Goal: Task Accomplishment & Management: Manage account settings

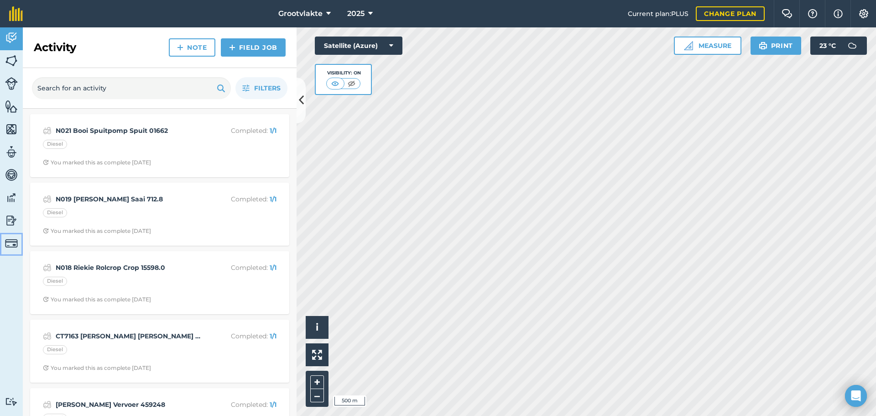
click at [11, 239] on img at bounding box center [11, 243] width 13 height 13
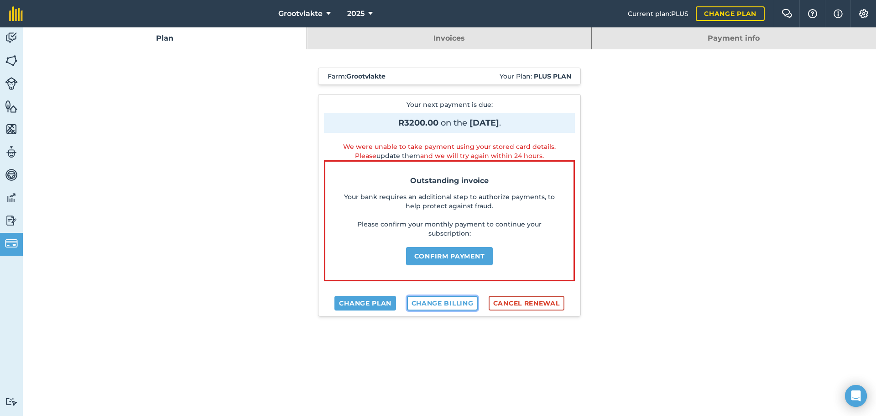
click at [431, 305] on link "Change billing" at bounding box center [442, 303] width 71 height 15
click at [447, 257] on button "Confirm payment" at bounding box center [449, 256] width 87 height 18
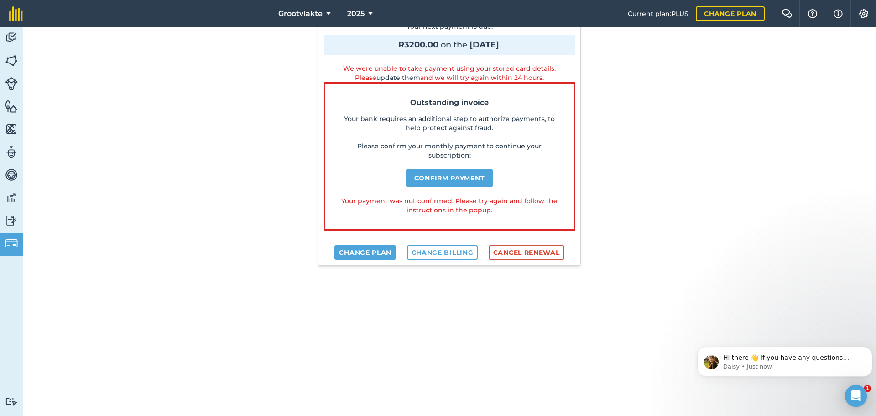
scroll to position [137, 0]
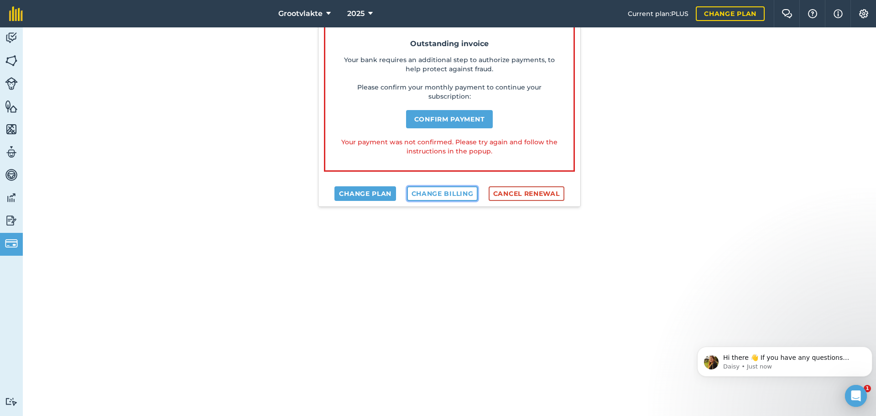
click at [432, 191] on link "Change billing" at bounding box center [442, 193] width 71 height 15
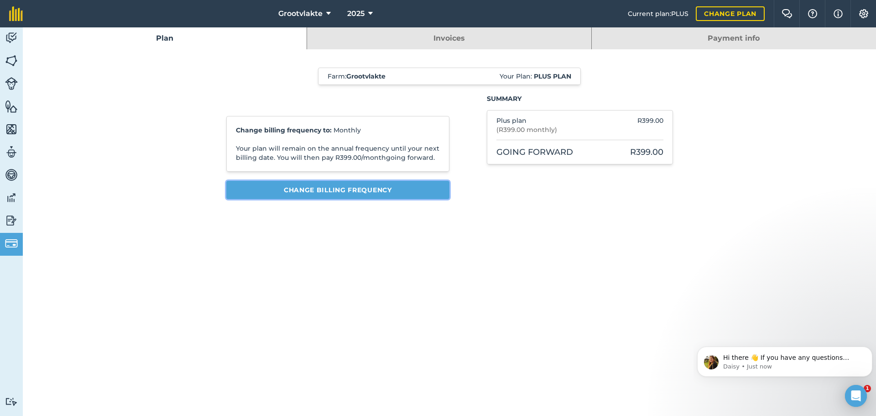
click at [304, 186] on button "Change billing frequency" at bounding box center [338, 190] width 224 height 18
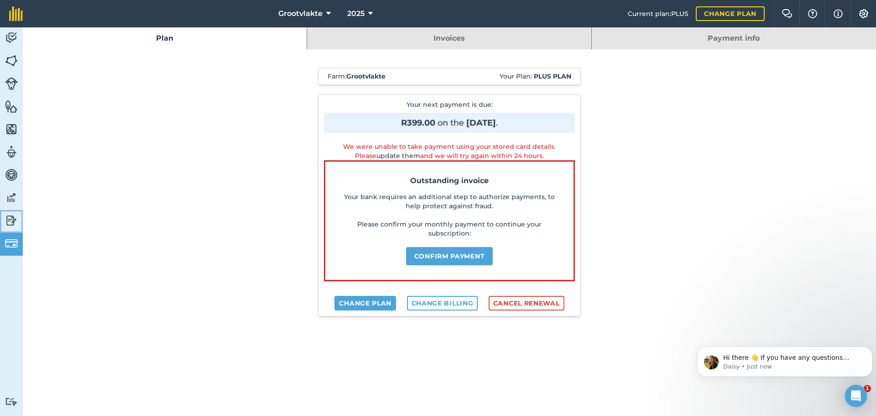
click at [10, 218] on img at bounding box center [11, 220] width 13 height 14
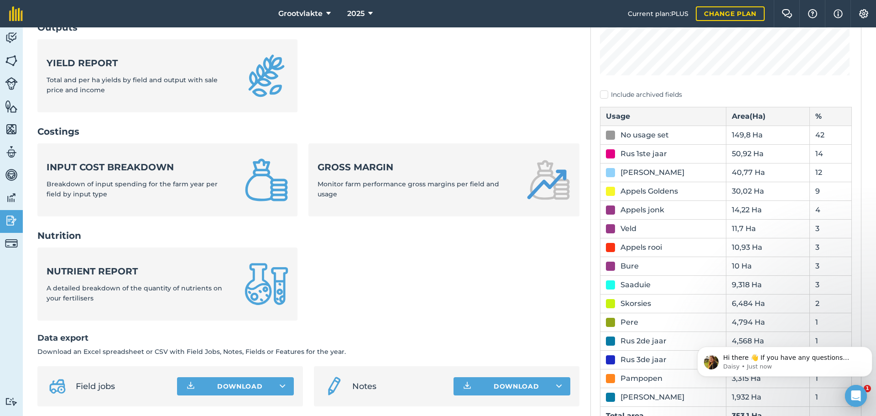
scroll to position [303, 0]
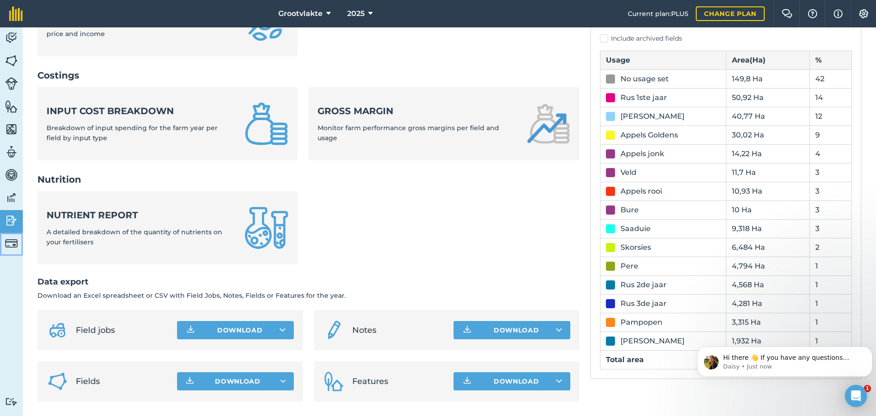
click at [6, 245] on img at bounding box center [11, 243] width 13 height 13
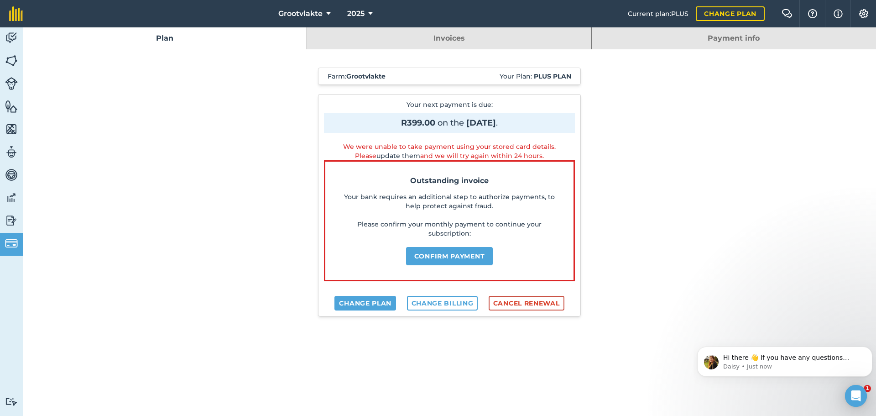
click at [658, 34] on link "Payment info" at bounding box center [734, 38] width 284 height 22
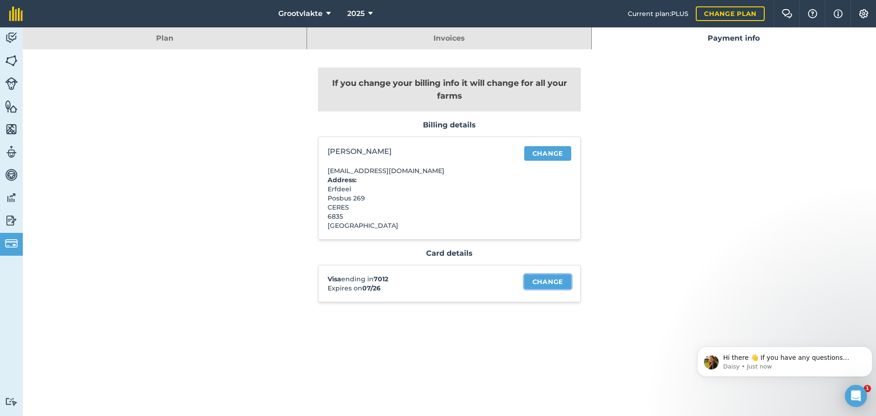
click at [544, 279] on link "Change" at bounding box center [547, 281] width 47 height 15
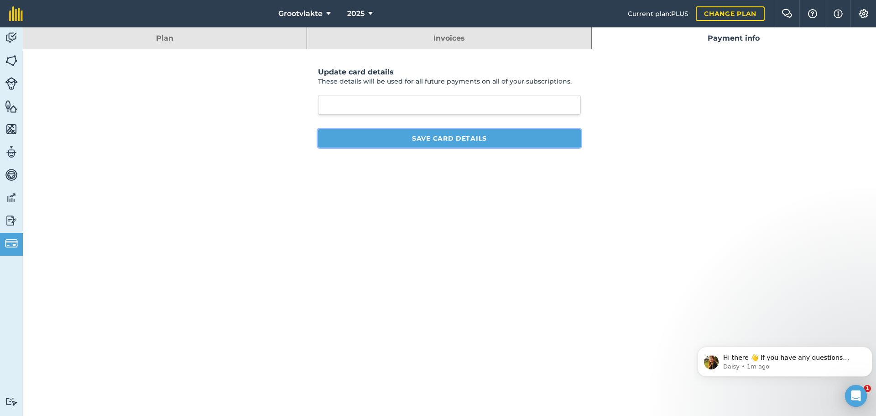
click at [455, 138] on button "Save card details" at bounding box center [449, 138] width 263 height 18
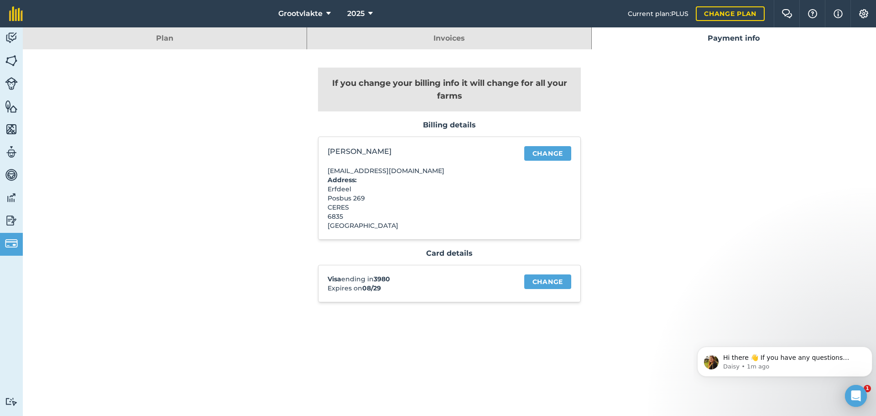
click at [256, 39] on link "Plan" at bounding box center [165, 38] width 284 height 22
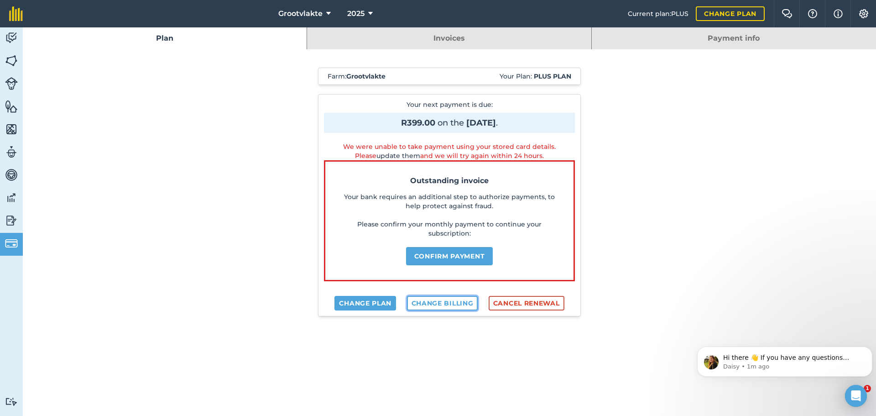
click at [429, 301] on link "Change billing" at bounding box center [442, 303] width 71 height 15
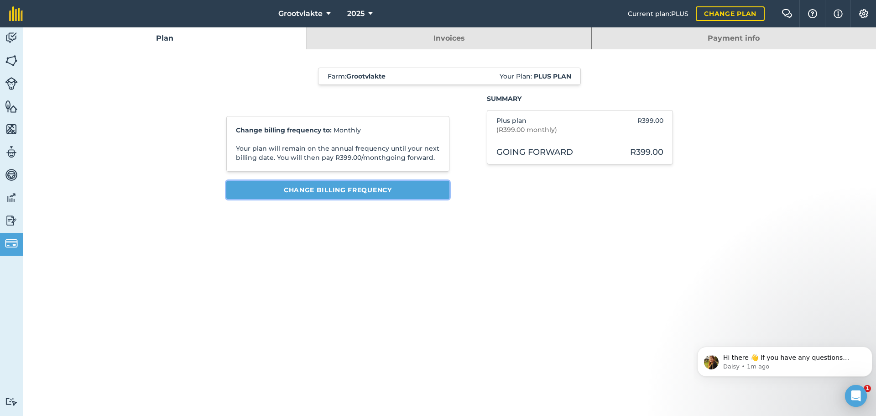
click at [382, 194] on button "Change billing frequency" at bounding box center [338, 190] width 224 height 18
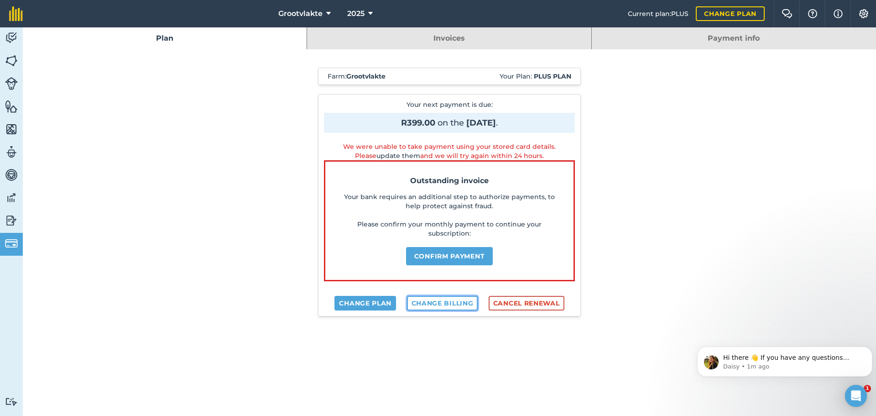
click at [439, 302] on link "Change billing" at bounding box center [442, 303] width 71 height 15
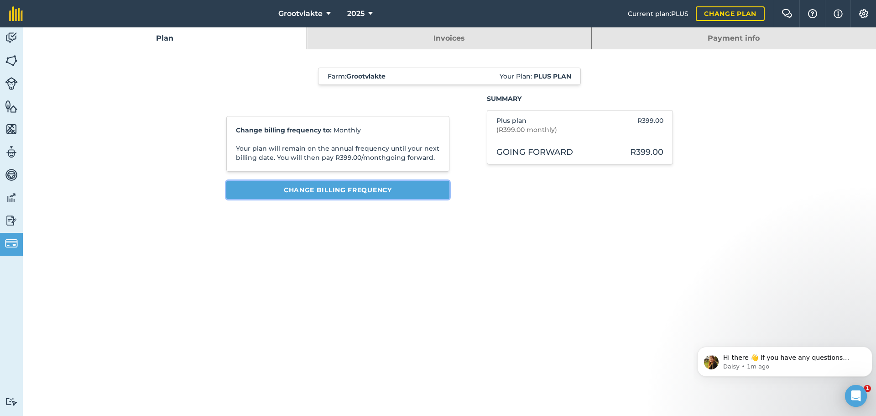
click at [367, 190] on button "Change billing frequency" at bounding box center [338, 190] width 224 height 18
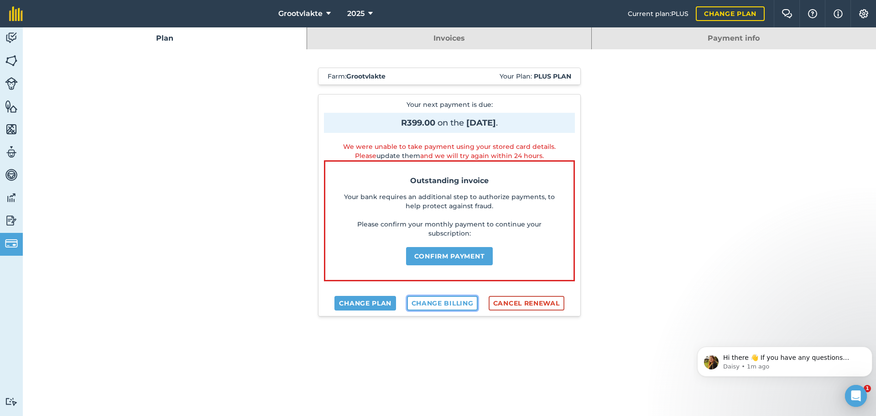
click at [432, 305] on link "Change billing" at bounding box center [442, 303] width 71 height 15
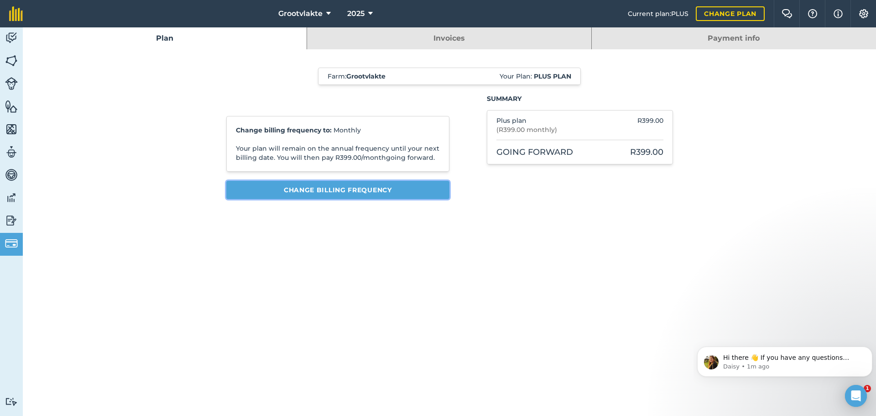
click at [347, 187] on button "Change billing frequency" at bounding box center [338, 190] width 224 height 18
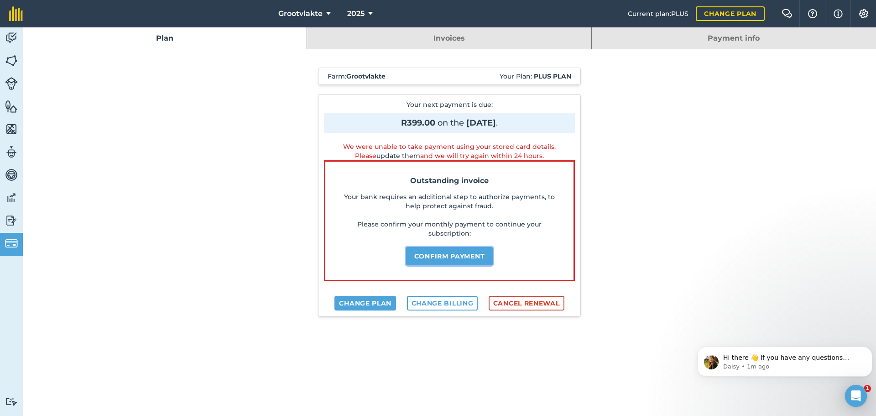
click at [460, 255] on button "Confirm payment" at bounding box center [449, 256] width 87 height 18
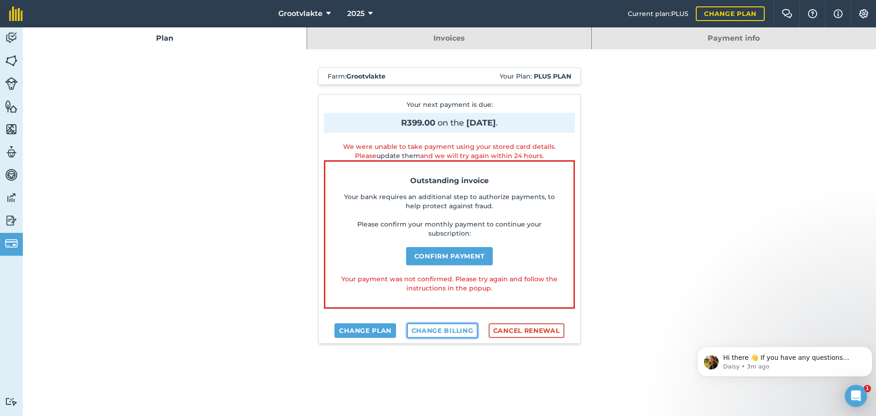
click at [440, 328] on link "Change billing" at bounding box center [442, 330] width 71 height 15
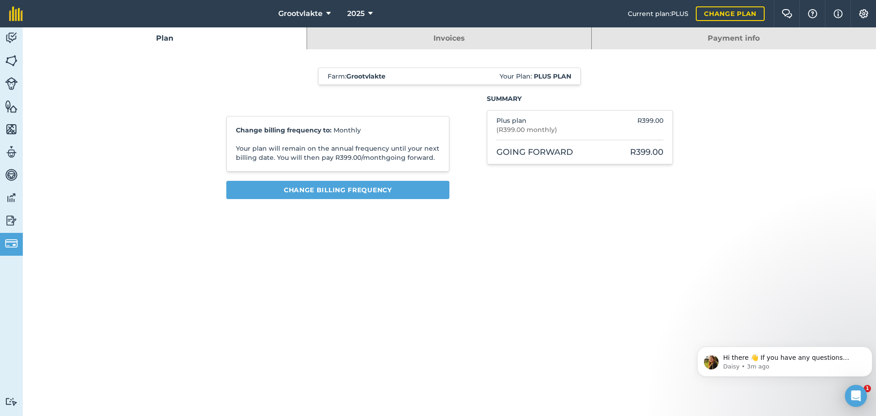
click at [659, 41] on link "Payment info" at bounding box center [734, 38] width 284 height 22
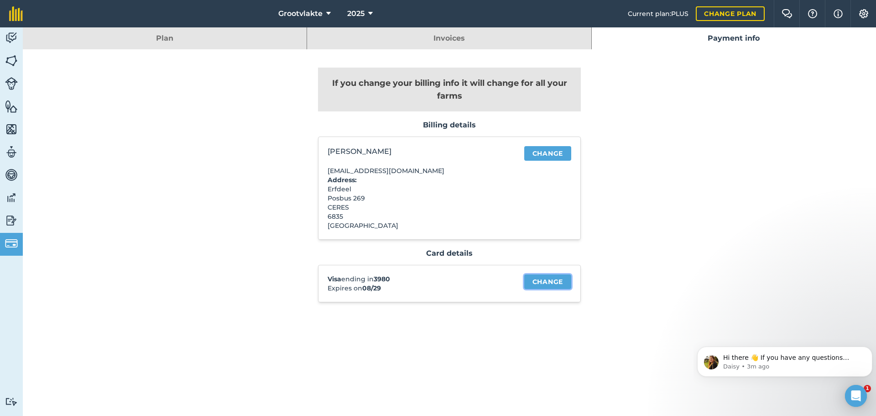
click at [545, 281] on link "Change" at bounding box center [547, 281] width 47 height 15
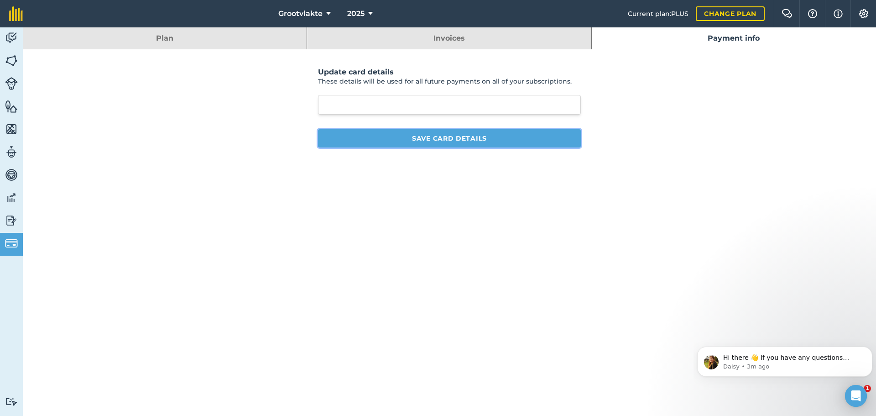
click at [440, 137] on button "Save card details" at bounding box center [449, 138] width 263 height 18
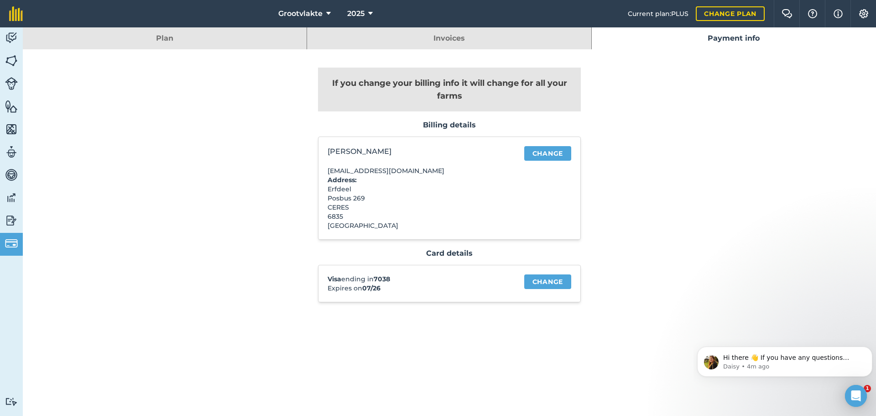
click at [462, 38] on link "Invoices" at bounding box center [449, 38] width 284 height 22
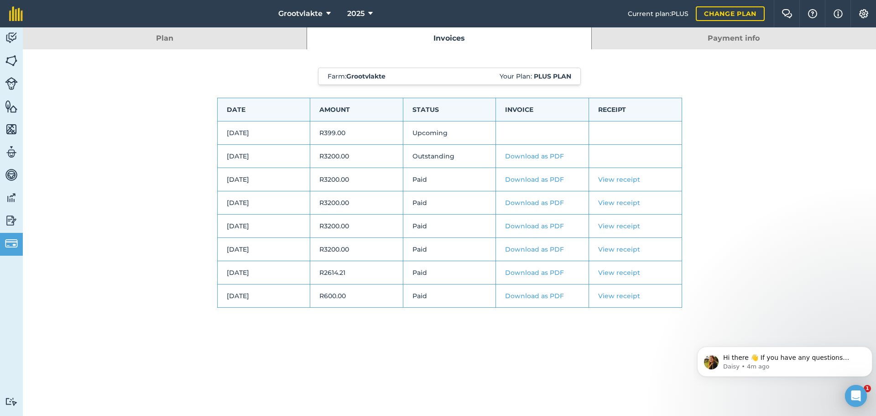
click at [265, 41] on link "Plan" at bounding box center [165, 38] width 284 height 22
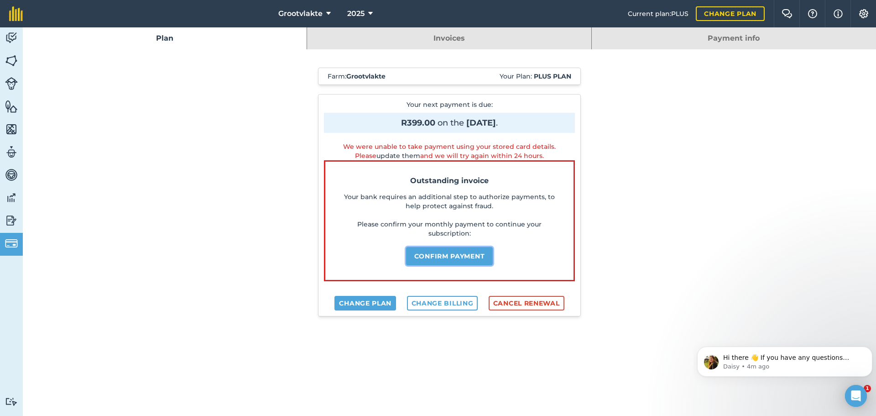
click at [444, 258] on button "Confirm payment" at bounding box center [449, 256] width 87 height 18
